Goal: Task Accomplishment & Management: Use online tool/utility

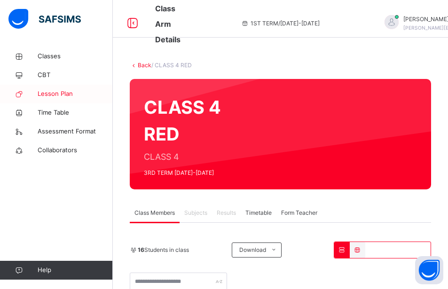
click at [63, 98] on span "Lesson Plan" at bounding box center [75, 93] width 75 height 9
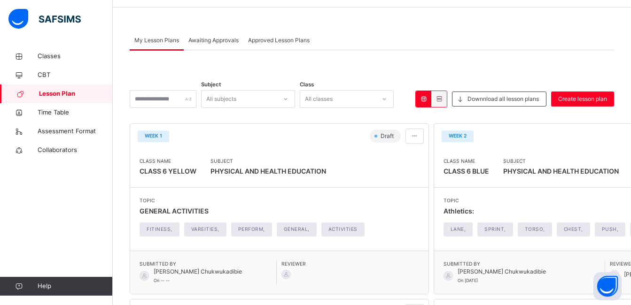
scroll to position [33, 0]
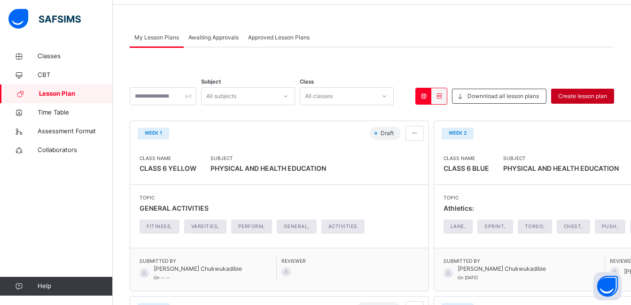
click at [447, 97] on span "Create lesson plan" at bounding box center [582, 96] width 49 height 8
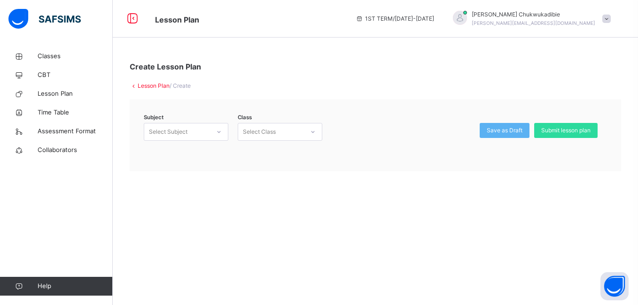
click at [219, 134] on icon at bounding box center [219, 131] width 6 height 9
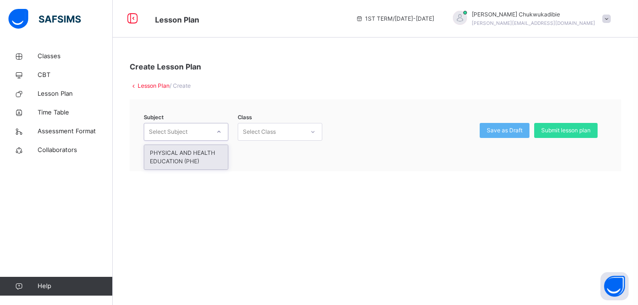
click at [201, 162] on div "PHYSICAL AND HEALTH EDUCATION (PHE)" at bounding box center [186, 157] width 84 height 24
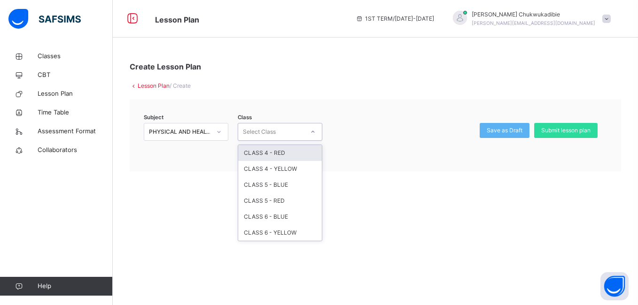
click at [311, 132] on icon at bounding box center [313, 131] width 6 height 9
click at [303, 154] on div "CLASS 4 - RED" at bounding box center [280, 153] width 84 height 16
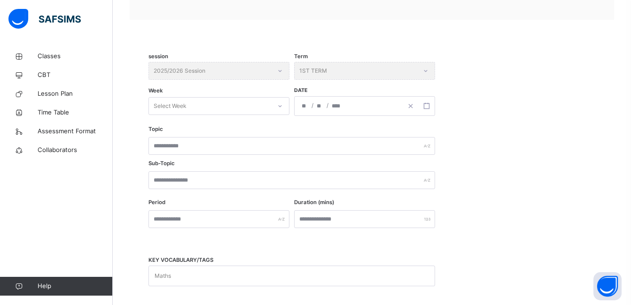
scroll to position [154, 0]
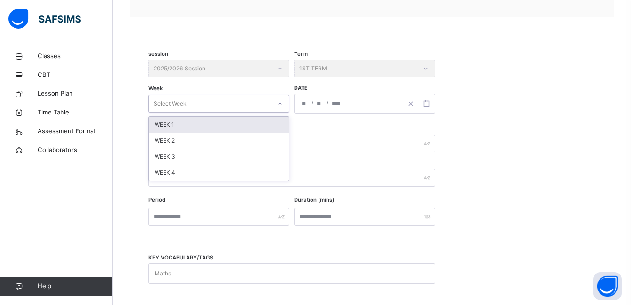
click at [280, 104] on icon at bounding box center [280, 103] width 6 height 9
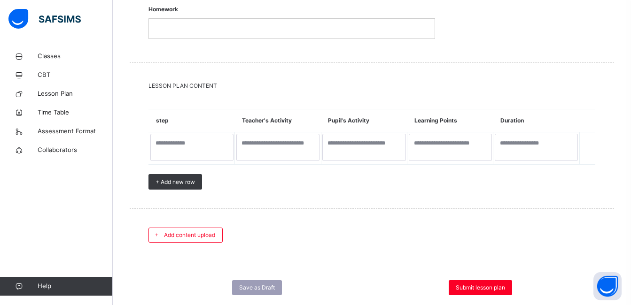
scroll to position [934, 0]
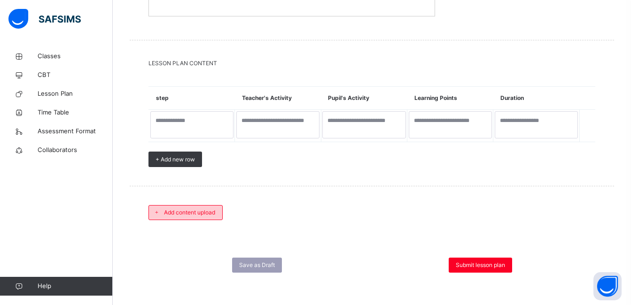
click at [182, 214] on span "Add content upload" at bounding box center [189, 213] width 51 height 8
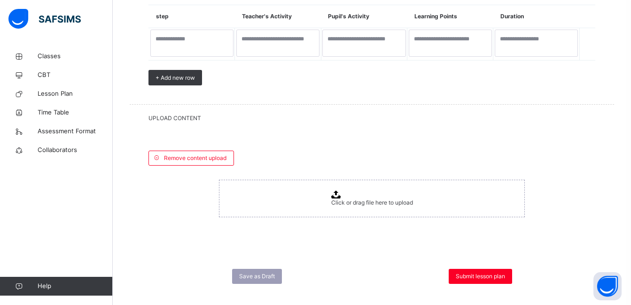
scroll to position [1027, 0]
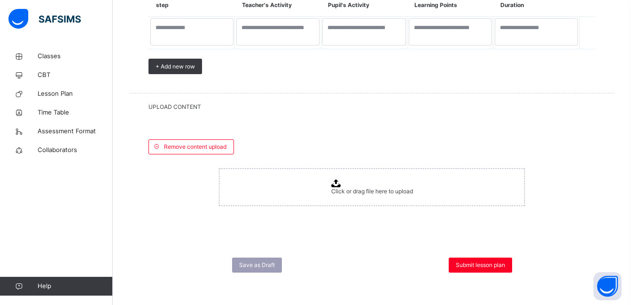
click at [339, 181] on icon at bounding box center [335, 183] width 9 height 8
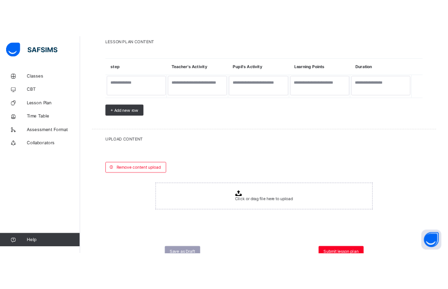
scroll to position [702, 0]
